Goal: Check status: Check status

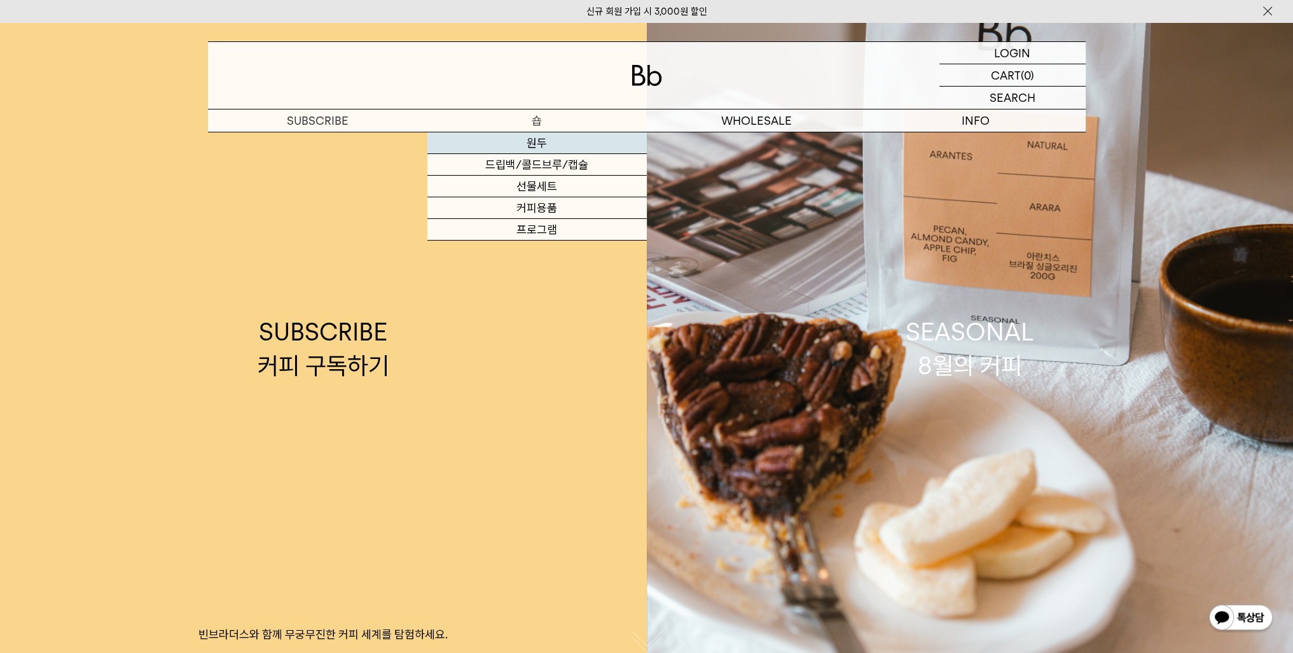
click at [509, 141] on link "원두" at bounding box center [537, 143] width 219 height 22
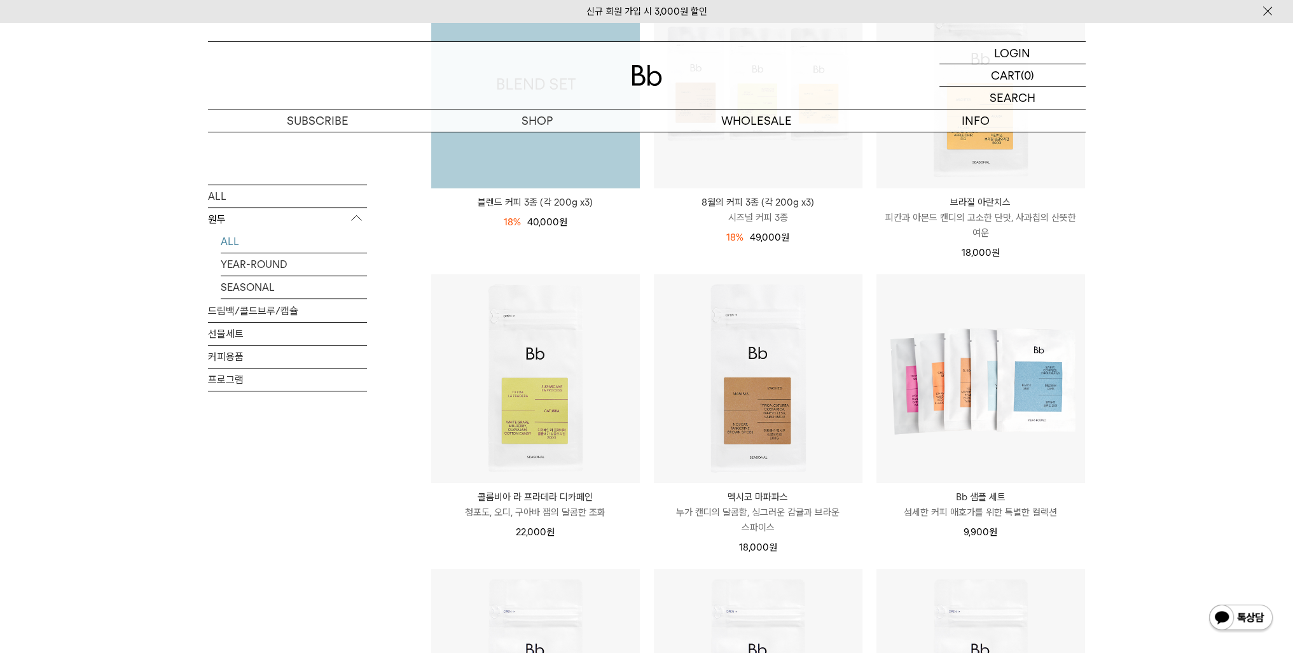
scroll to position [382, 0]
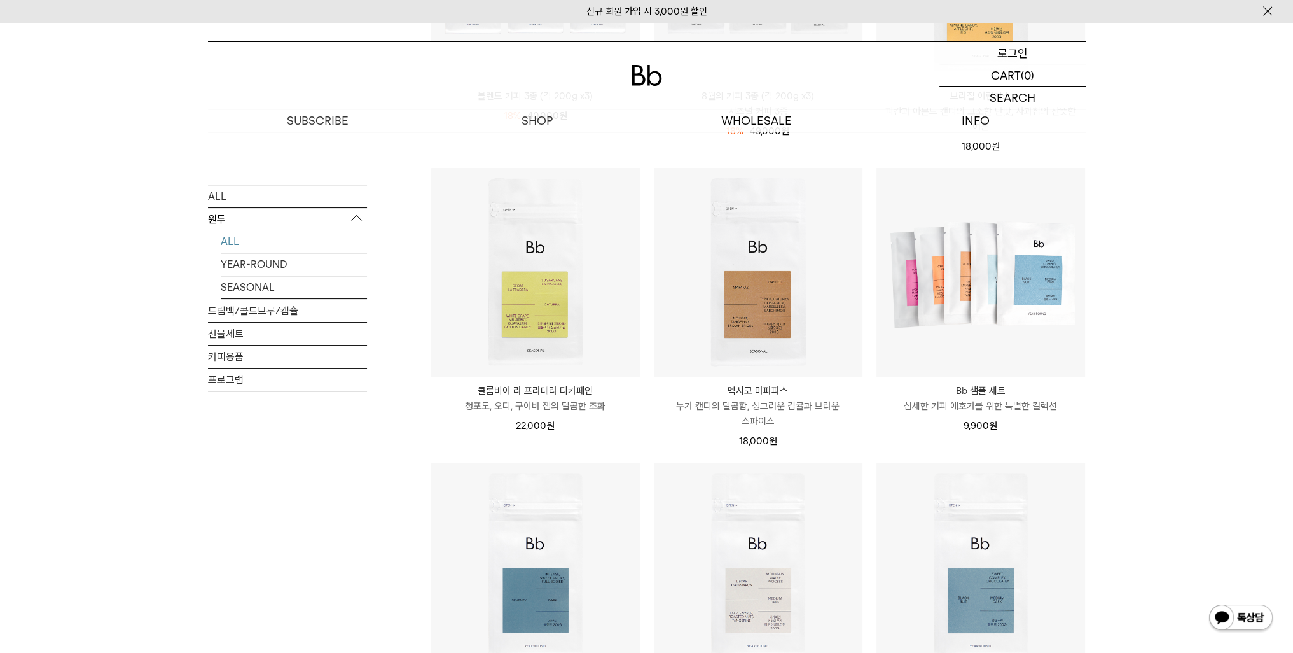
click at [950, 59] on div "LOGIN 로그인" at bounding box center [1013, 53] width 146 height 22
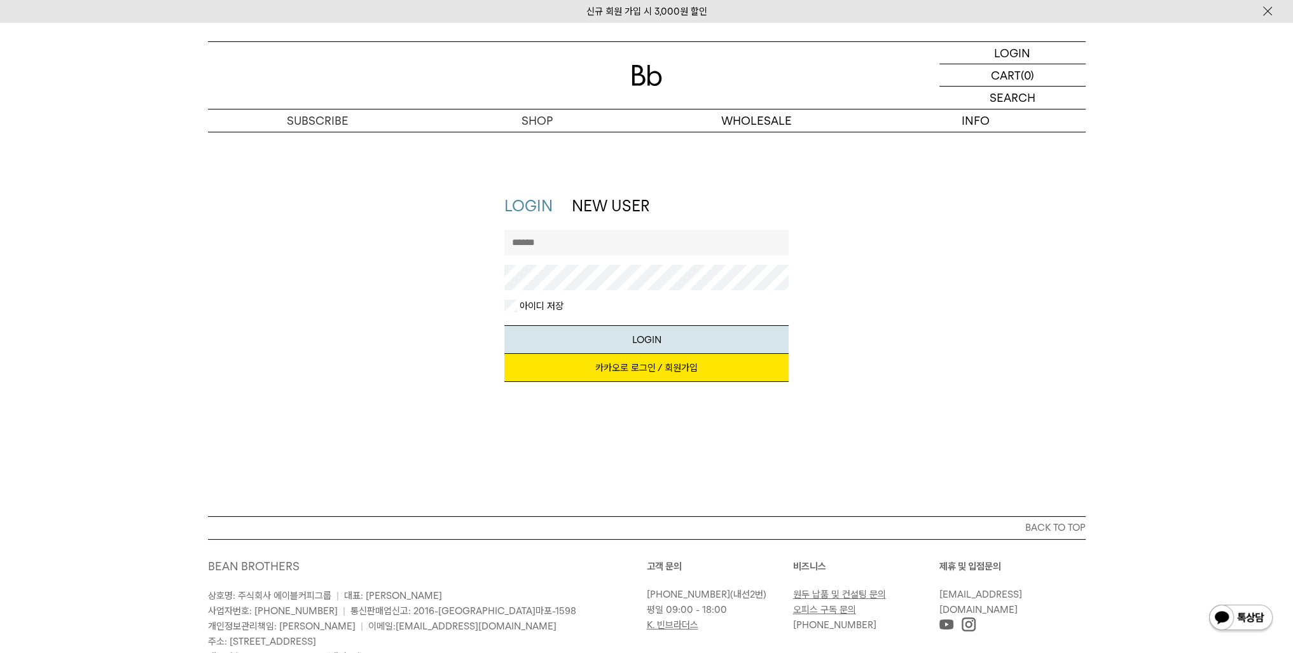
type input "**********"
click at [646, 375] on link "카카오로 로그인 / 회원가입" at bounding box center [646, 368] width 284 height 28
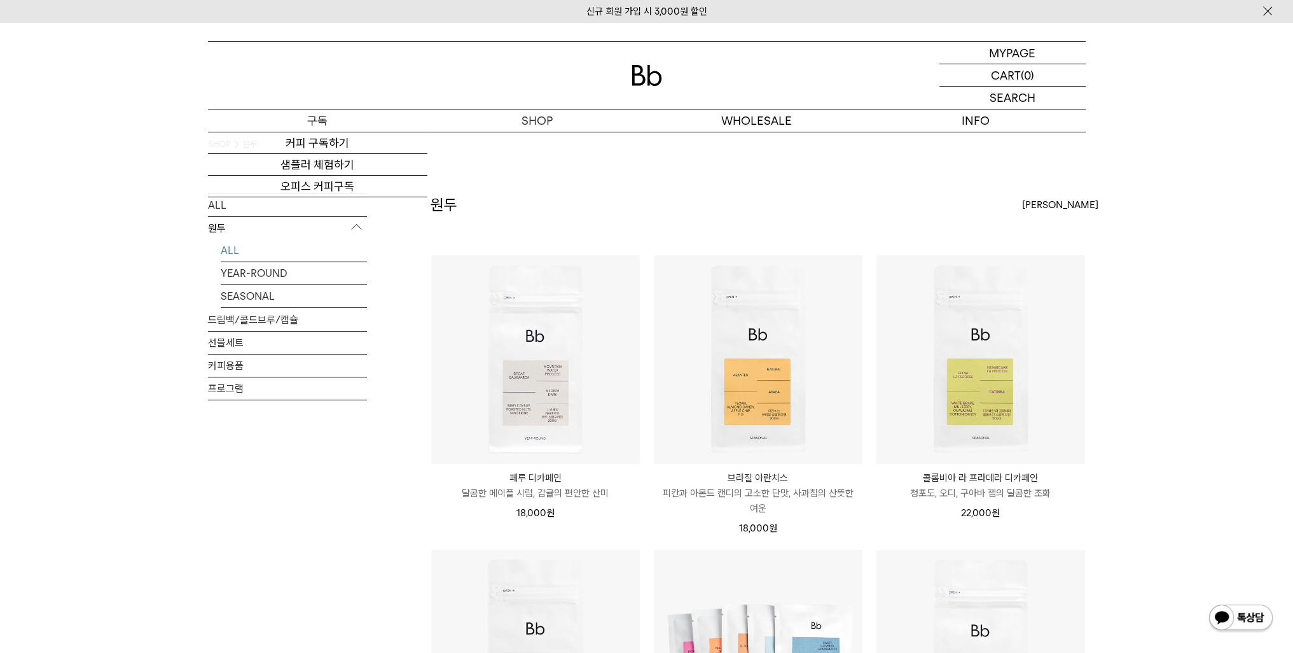
click at [321, 123] on p "구독" at bounding box center [317, 120] width 219 height 22
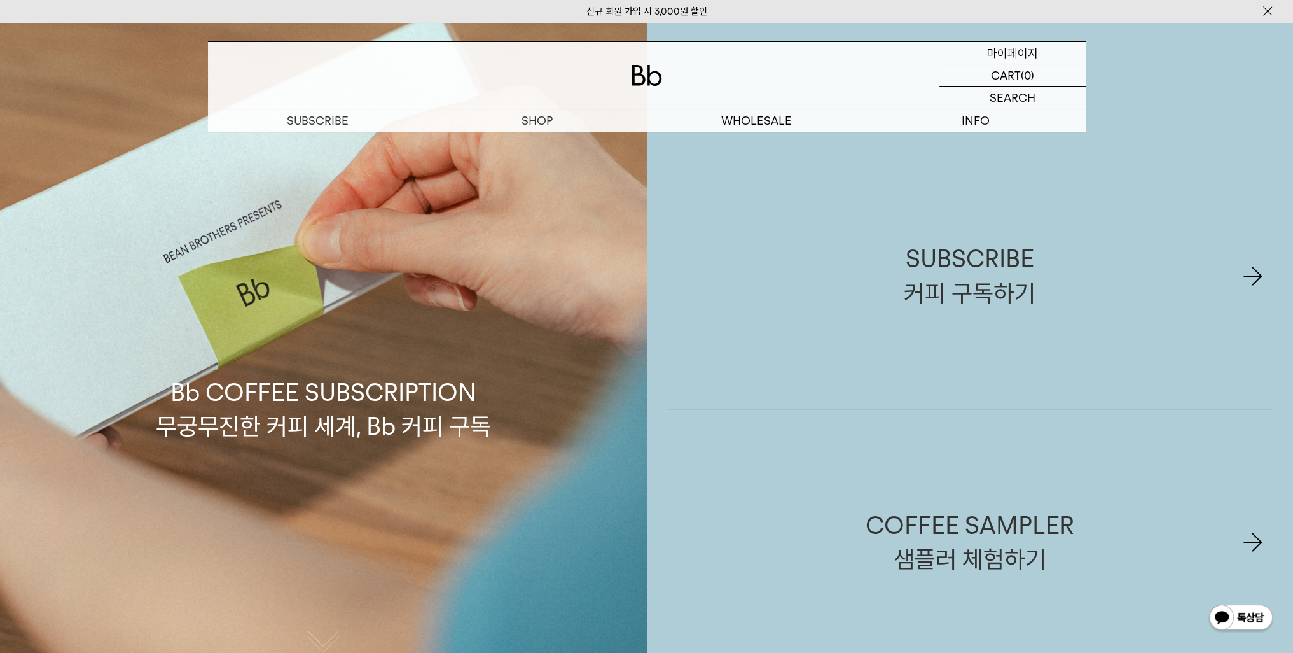
click at [1018, 46] on p "마이페이지" at bounding box center [1012, 53] width 51 height 22
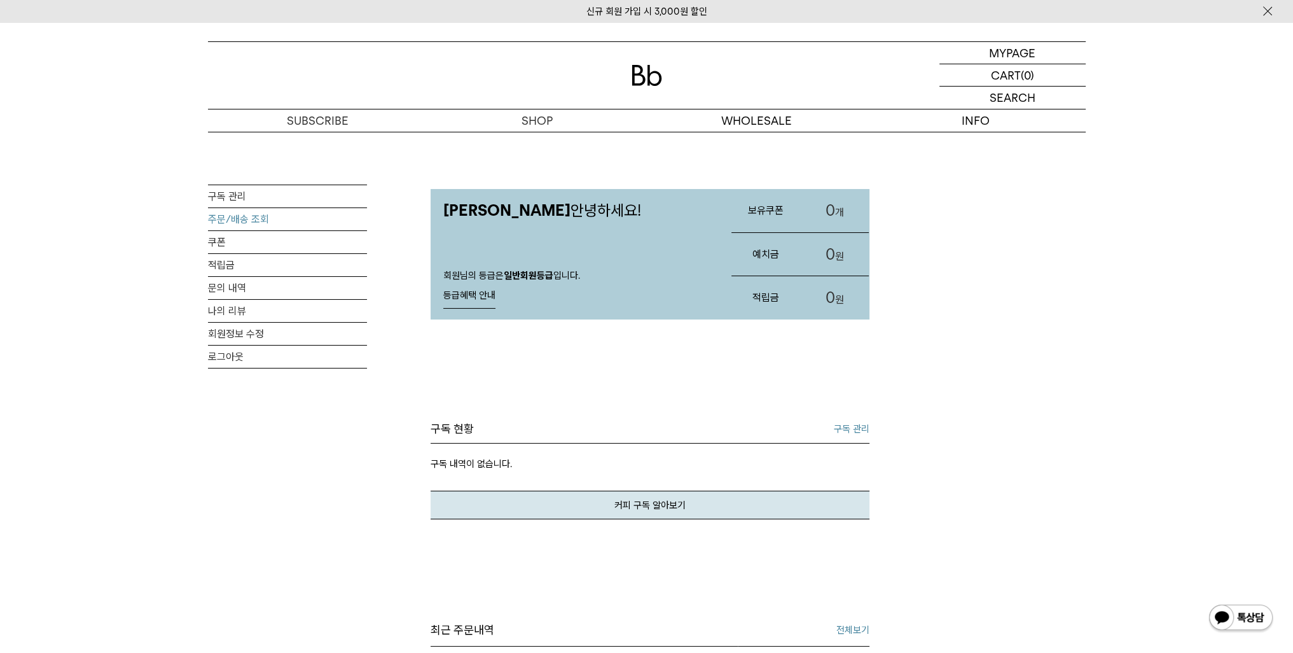
click at [270, 230] on link "주문/배송 조회" at bounding box center [287, 219] width 159 height 22
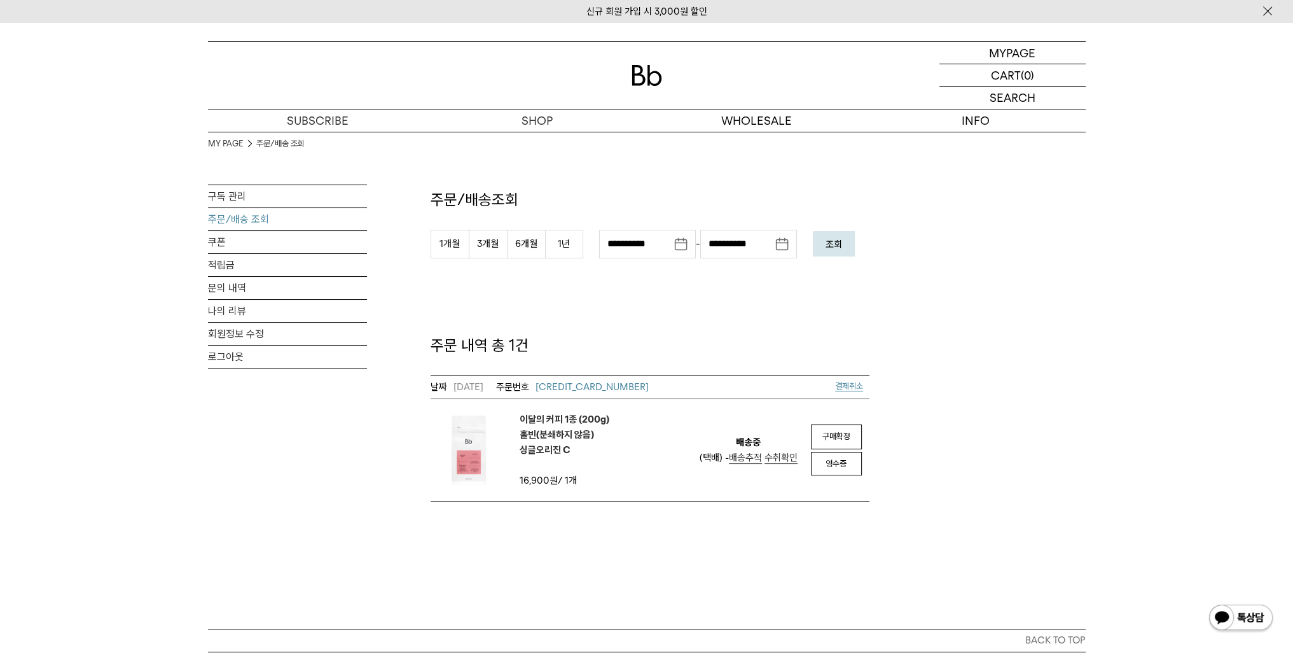
click at [746, 459] on span "배송추적" at bounding box center [745, 457] width 33 height 11
